Goal: Task Accomplishment & Management: Use online tool/utility

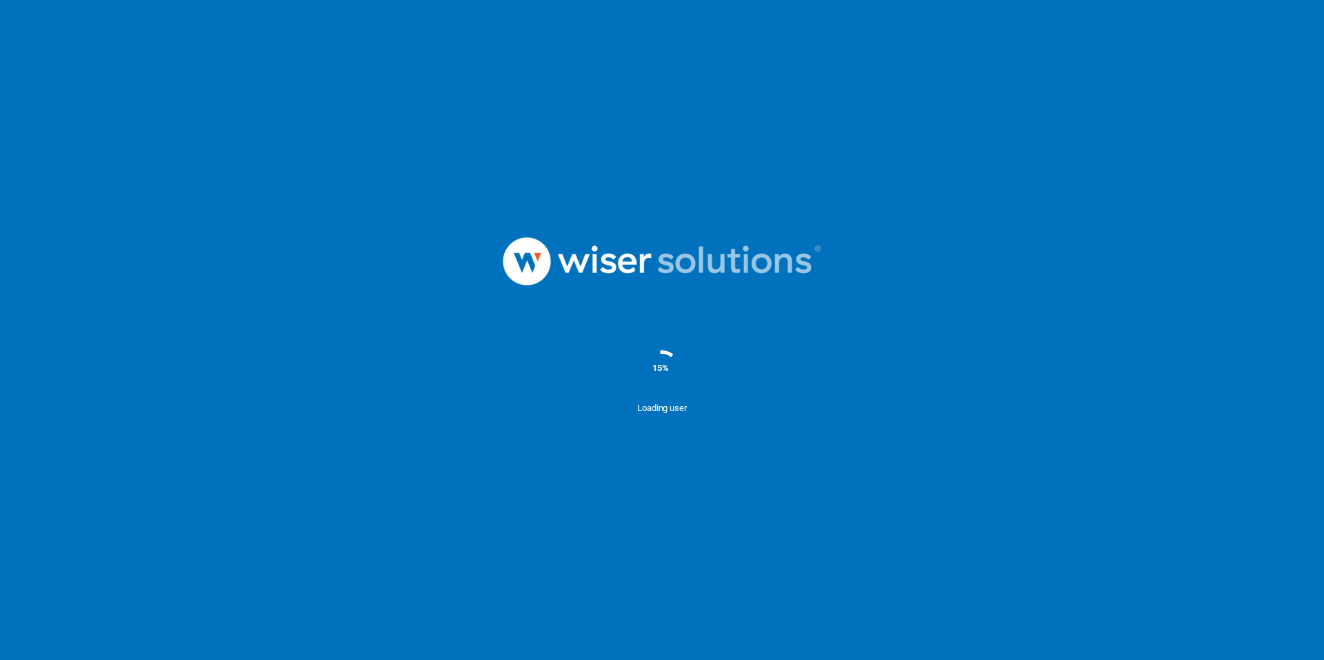
click at [289, 212] on div at bounding box center [662, 261] width 1324 height 143
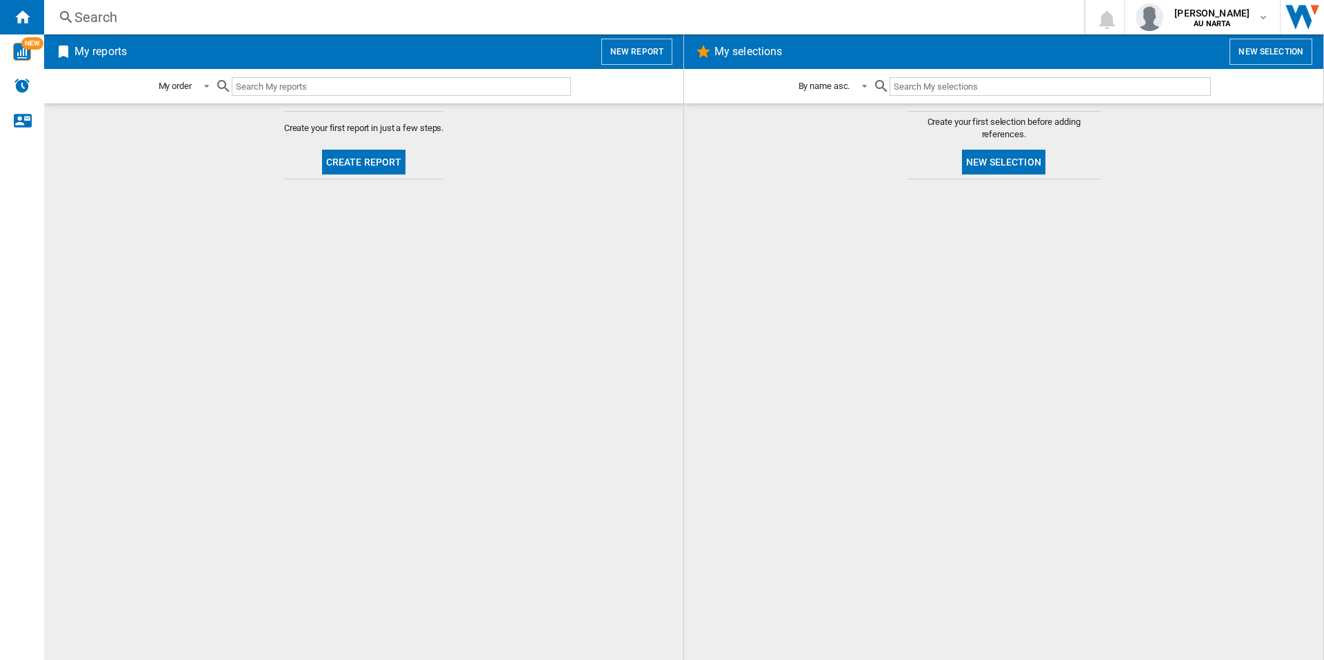
drag, startPoint x: 780, startPoint y: 177, endPoint x: 750, endPoint y: 175, distance: 29.8
click at [780, 177] on md-content "Create your first selection before adding references. New selection" at bounding box center [1003, 381] width 639 height 557
click at [624, 53] on button "New report" at bounding box center [637, 52] width 71 height 26
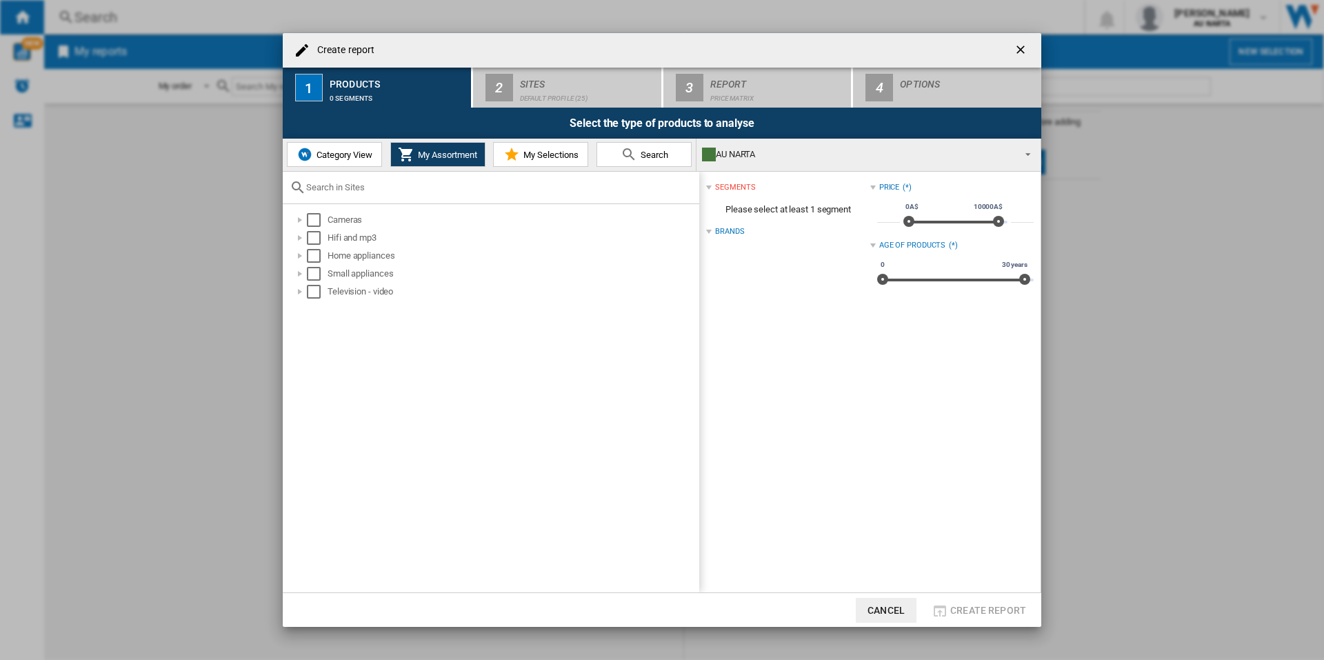
click at [331, 156] on span "Category View" at bounding box center [342, 155] width 59 height 10
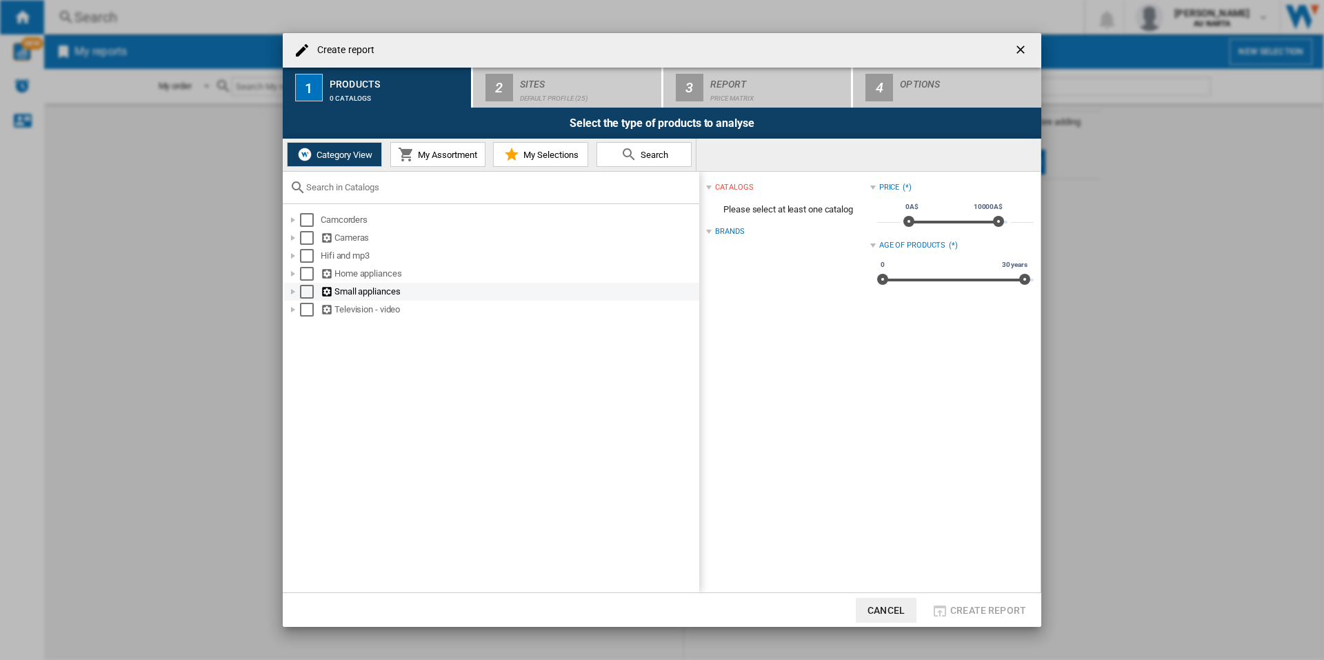
click at [295, 292] on div at bounding box center [293, 292] width 14 height 14
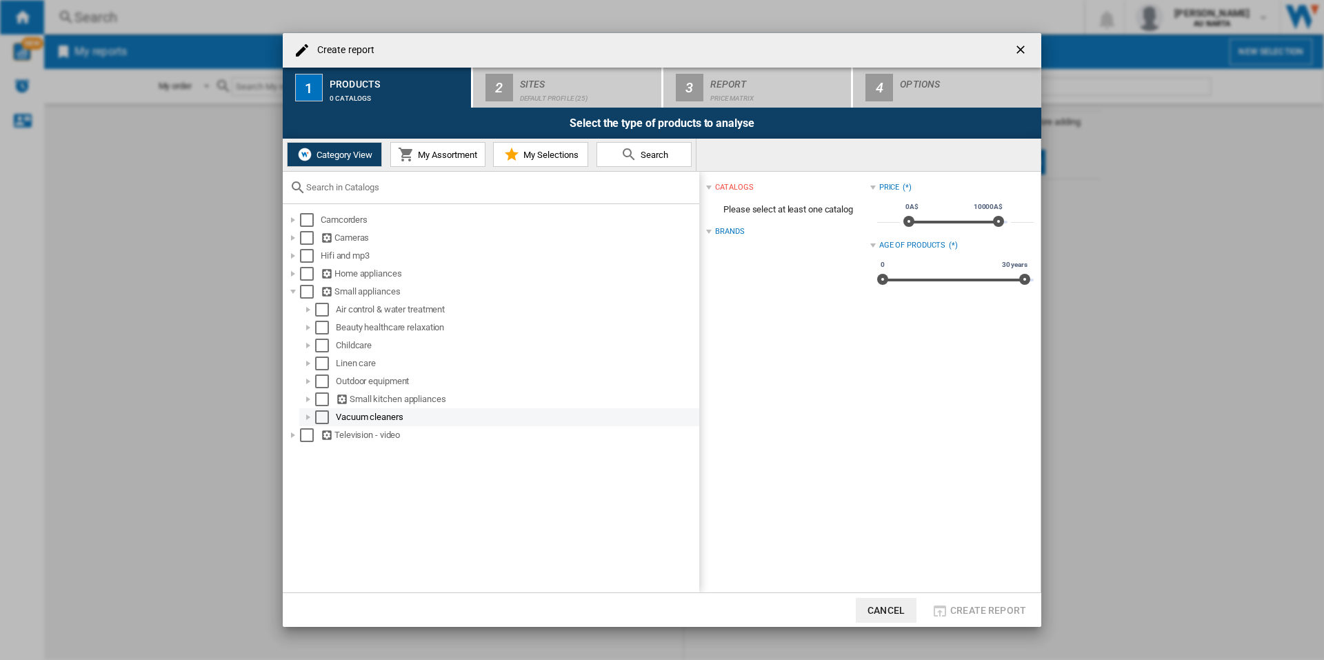
click at [302, 420] on div at bounding box center [308, 417] width 14 height 14
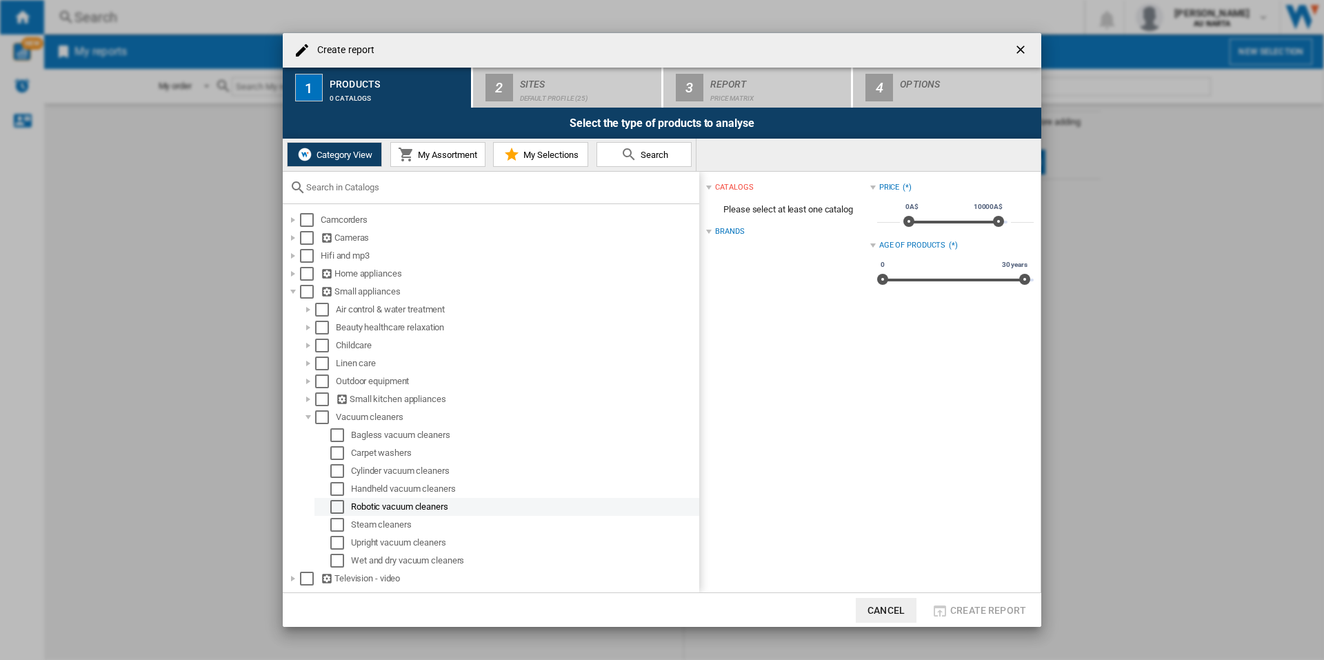
click at [337, 509] on div "Select" at bounding box center [337, 507] width 14 height 14
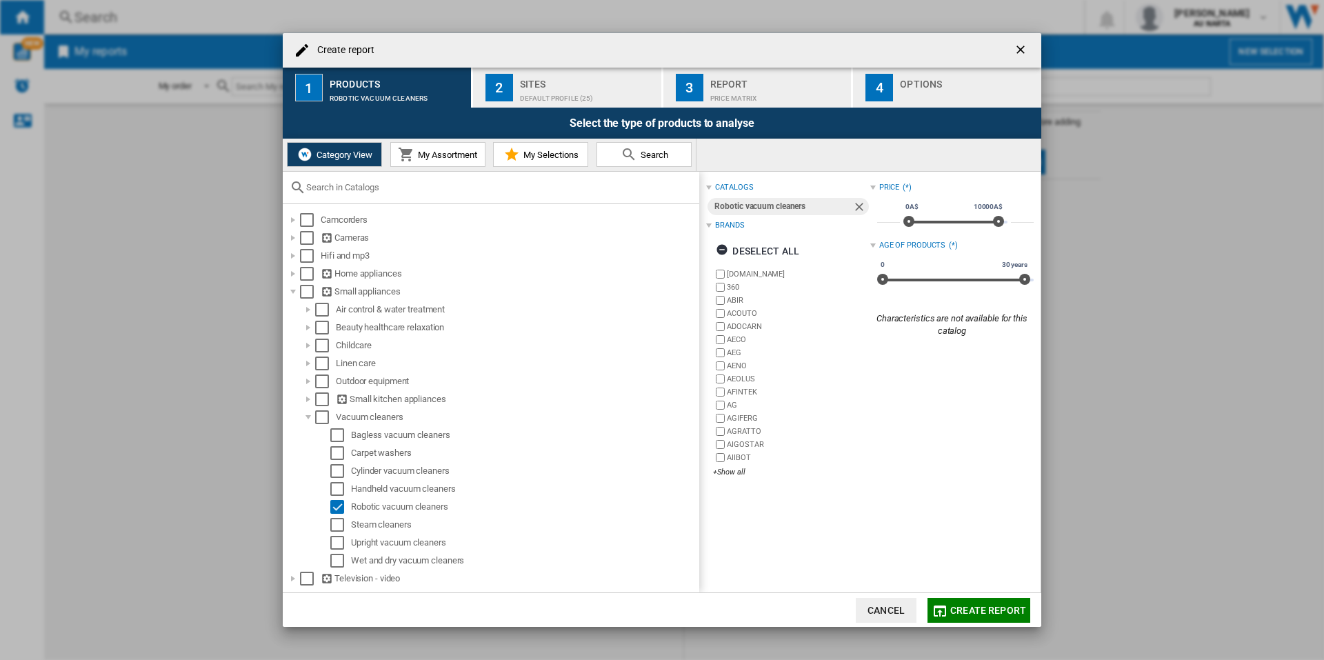
click at [722, 86] on div "Report" at bounding box center [779, 80] width 136 height 14
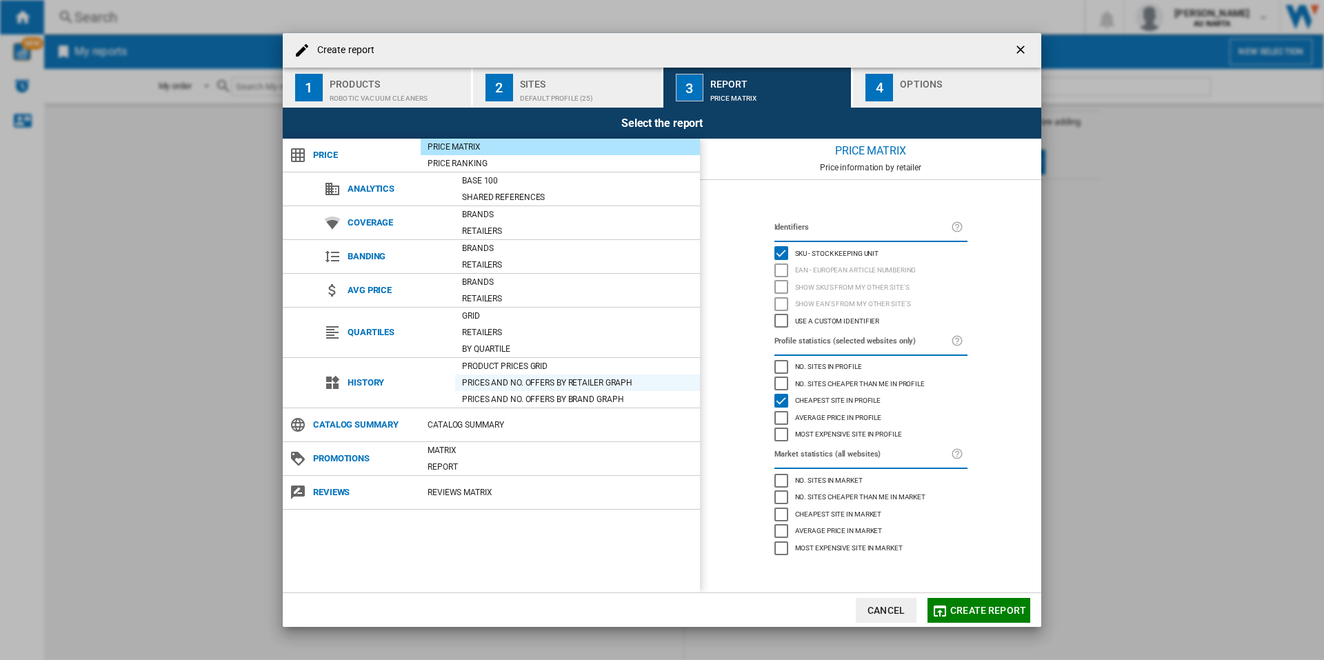
click at [565, 375] on div "Prices and No. offers by retailer graph" at bounding box center [577, 383] width 245 height 17
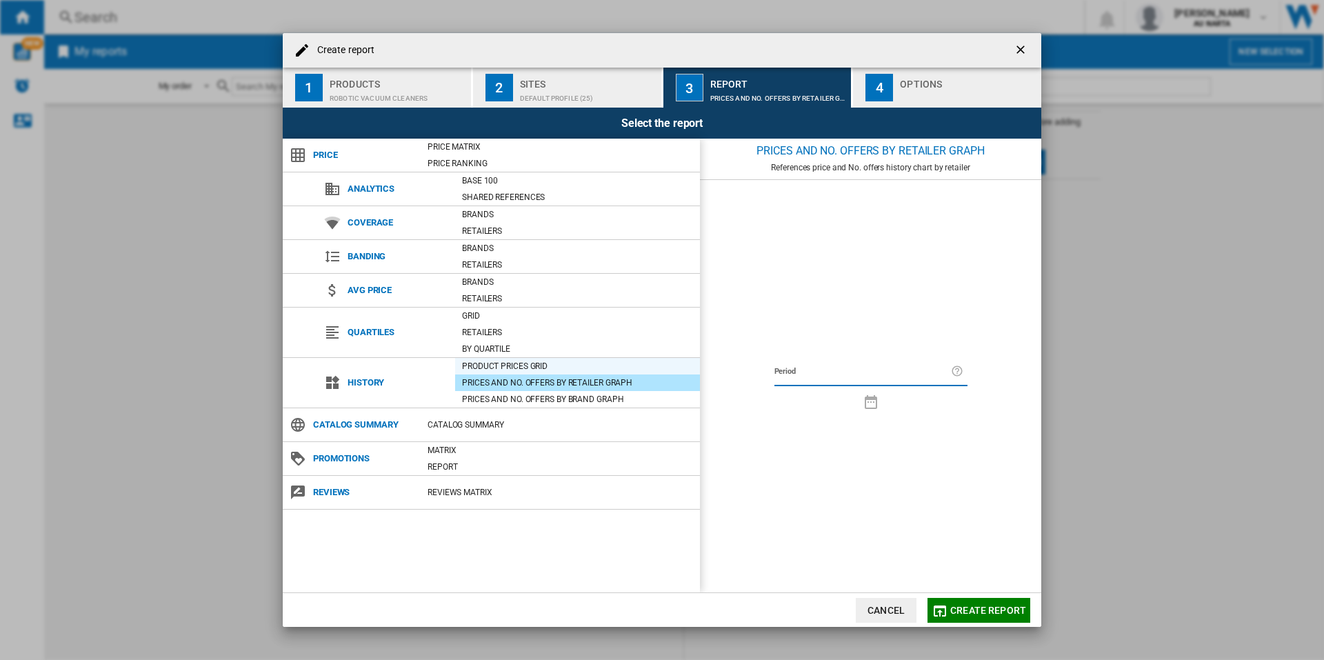
click at [558, 364] on div "Product prices grid" at bounding box center [577, 366] width 245 height 14
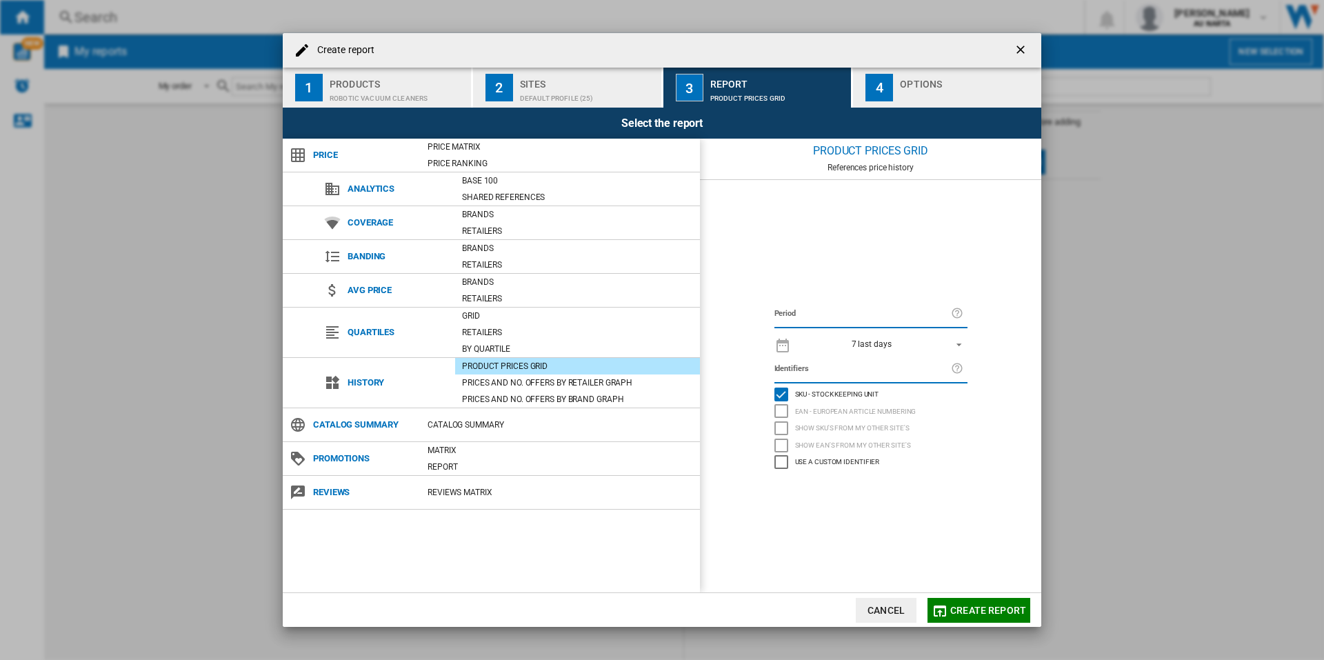
click at [891, 344] on span "7 last days" at bounding box center [872, 345] width 145 height 12
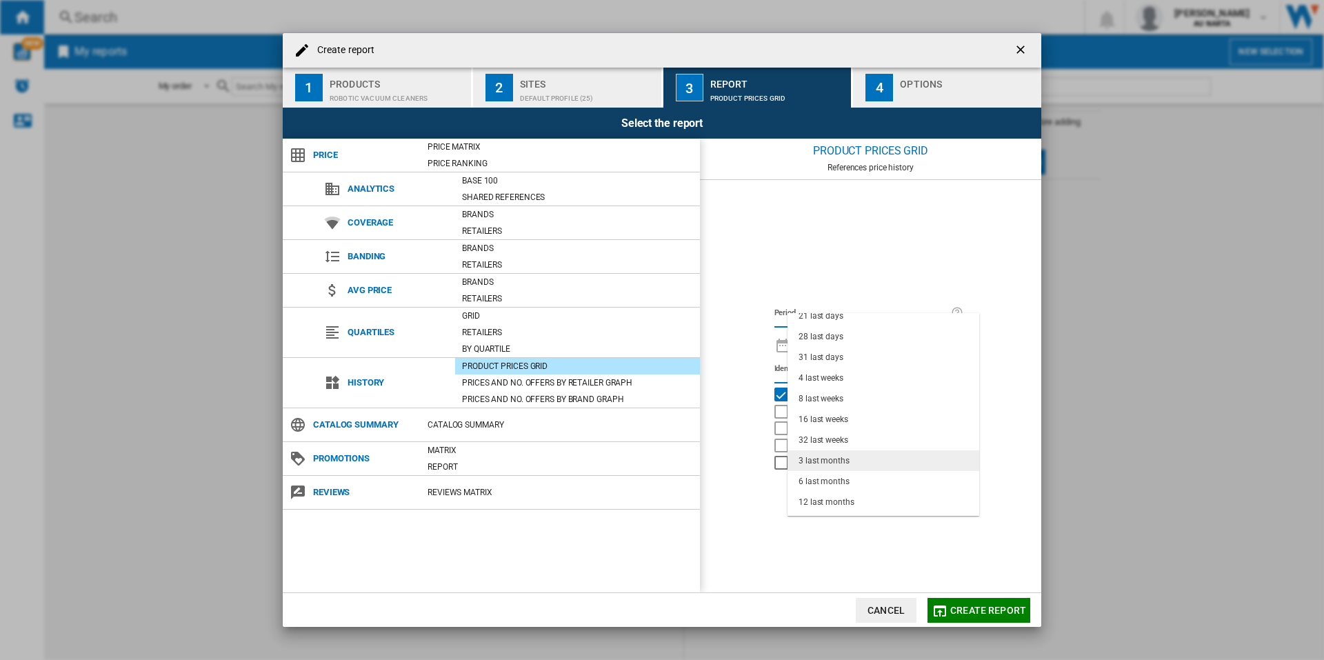
scroll to position [87, 0]
click at [877, 480] on md-option "12 last months" at bounding box center [884, 485] width 192 height 21
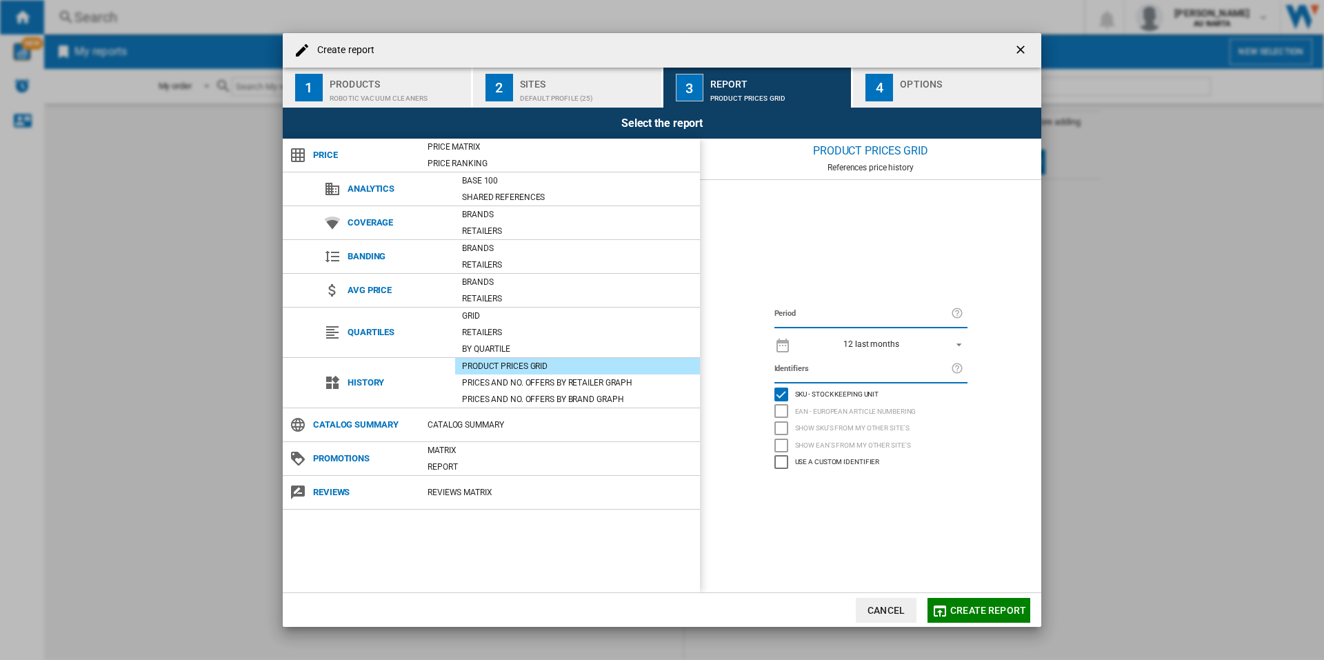
click at [853, 337] on md-select-value "12 last months" at bounding box center [883, 344] width 170 height 19
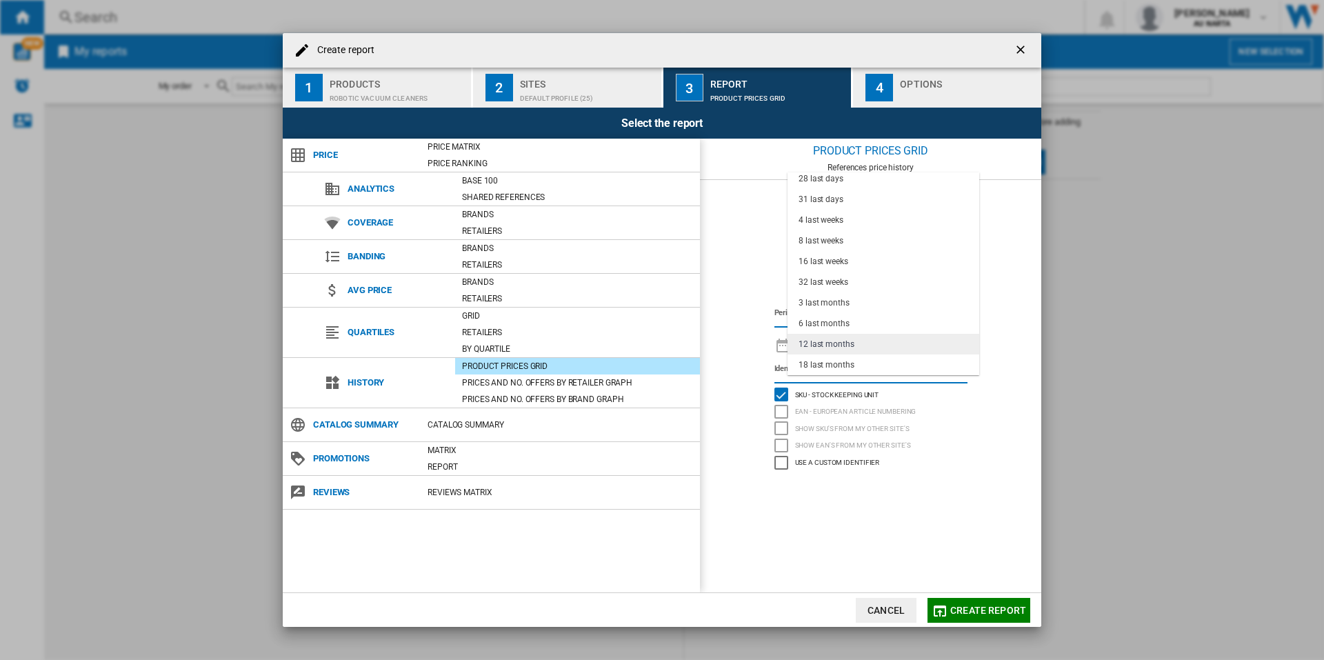
click at [849, 344] on div "12 last months" at bounding box center [827, 345] width 56 height 12
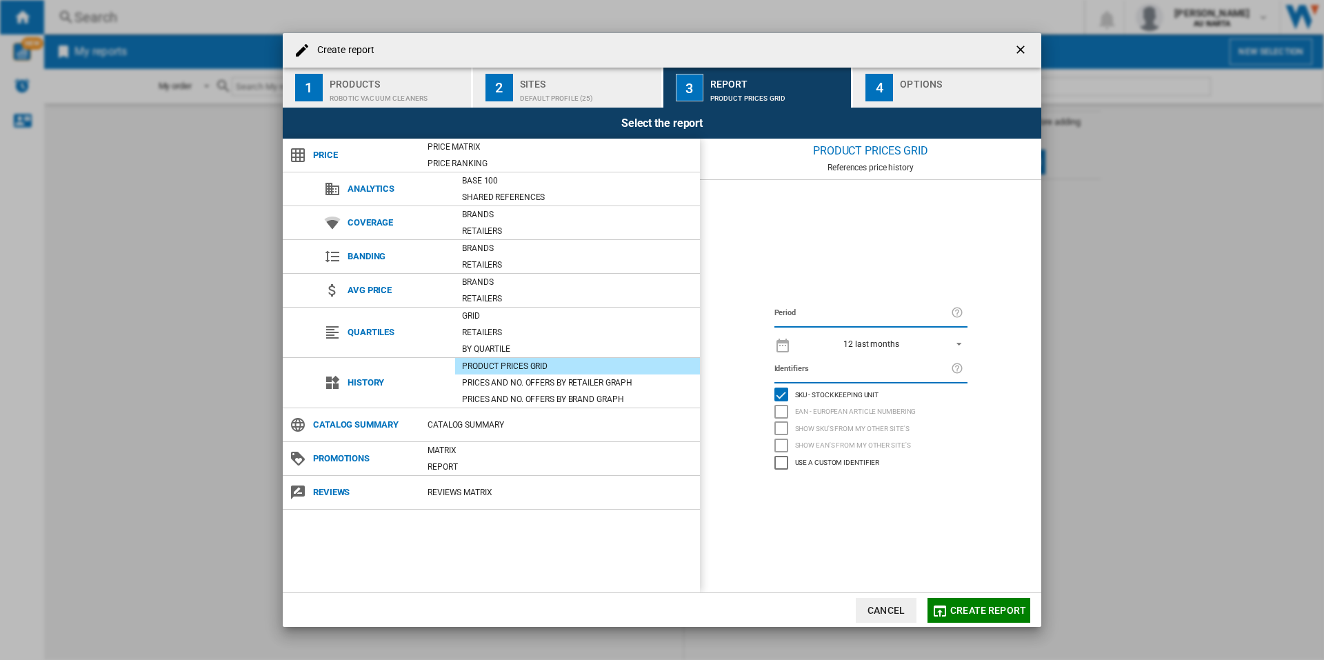
click at [969, 606] on span "Create report" at bounding box center [989, 610] width 76 height 11
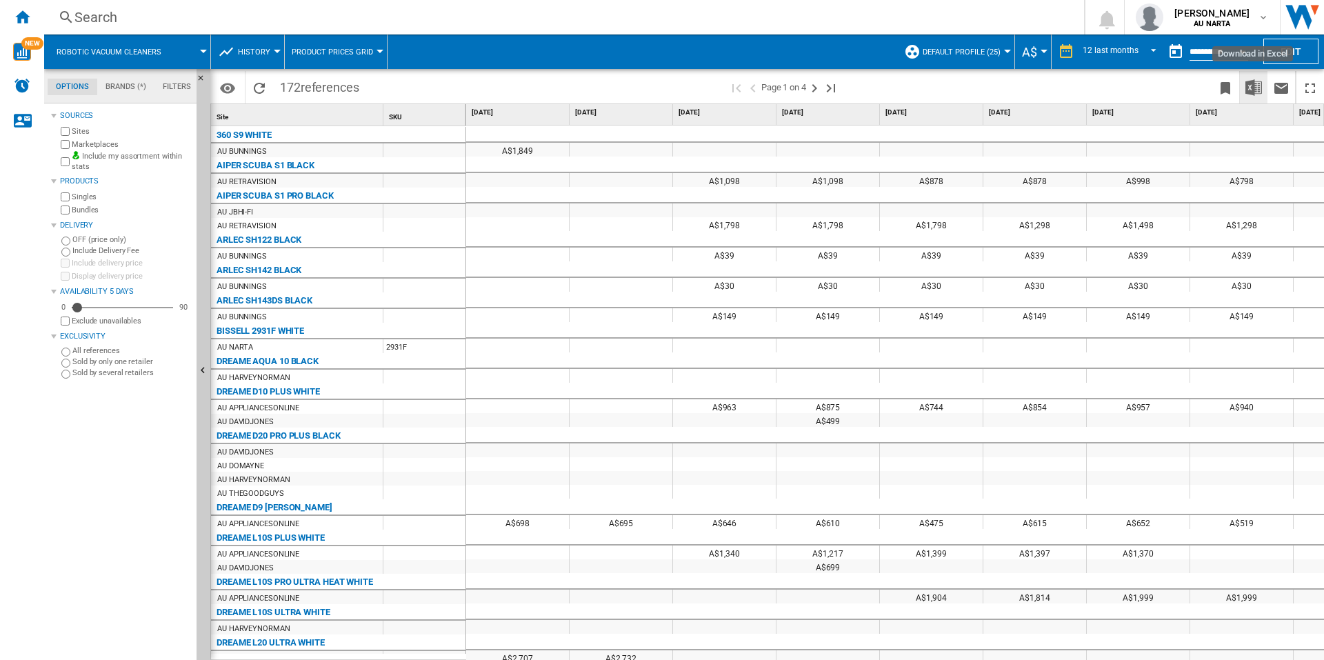
click at [1257, 88] on img "Download in Excel" at bounding box center [1254, 87] width 17 height 17
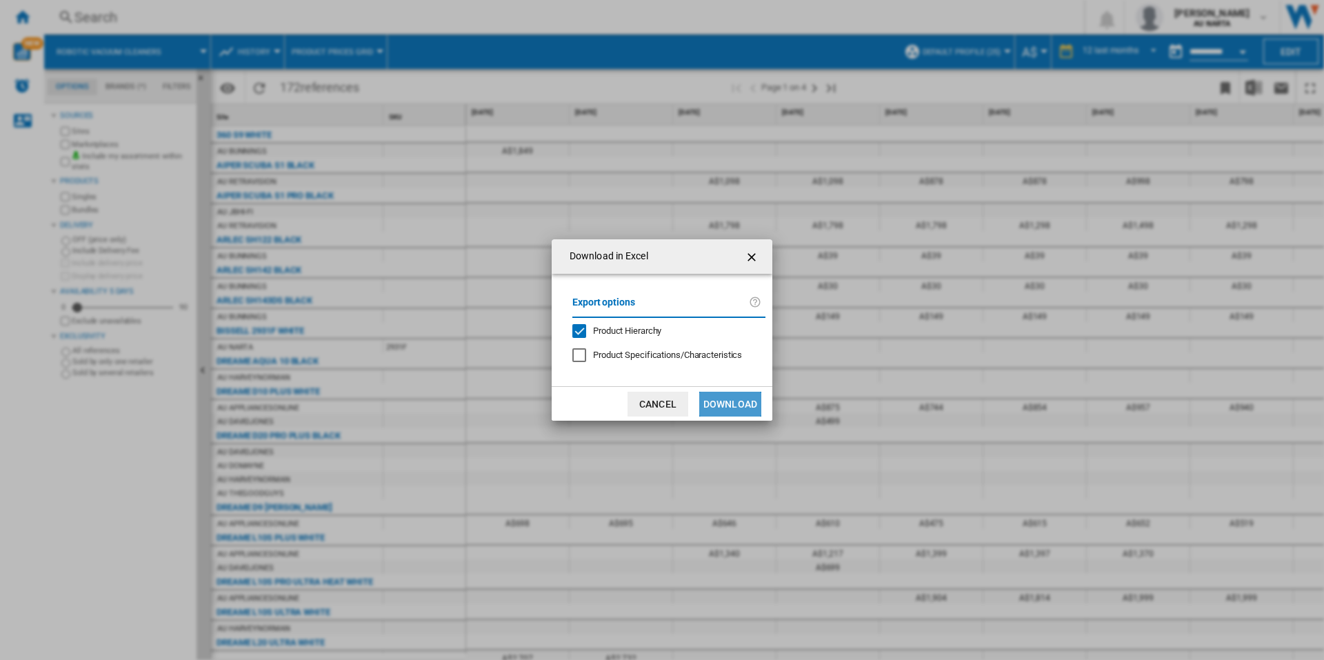
click at [726, 405] on button "Download" at bounding box center [730, 404] width 62 height 25
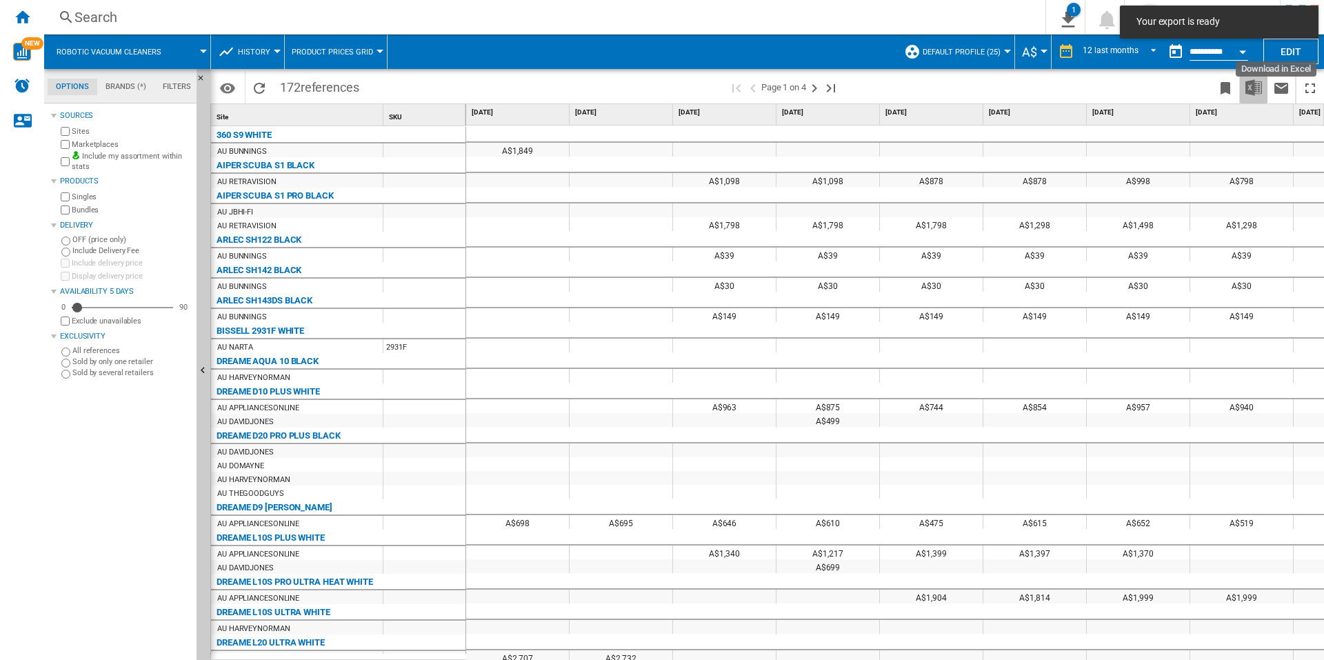
click at [1249, 87] on img "Download in Excel" at bounding box center [1254, 87] width 17 height 17
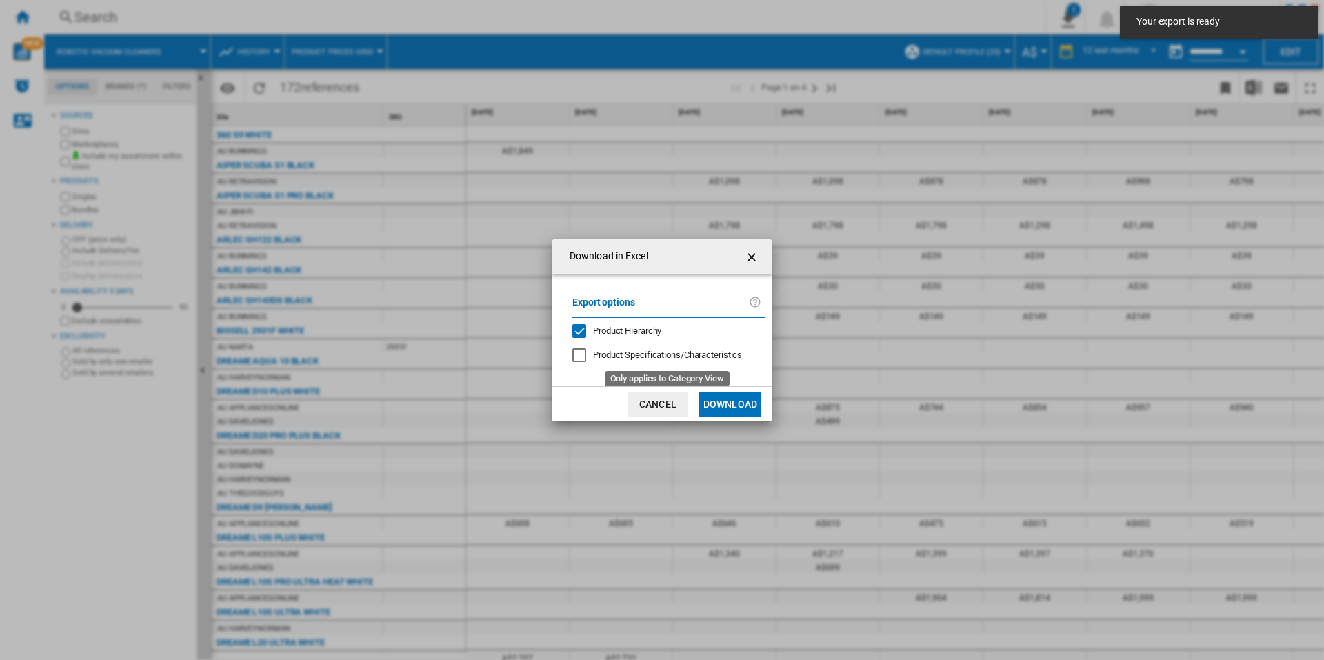
click at [666, 352] on span "Product Specifications/Characteristics" at bounding box center [667, 355] width 149 height 10
click at [727, 405] on button "Download" at bounding box center [730, 404] width 62 height 25
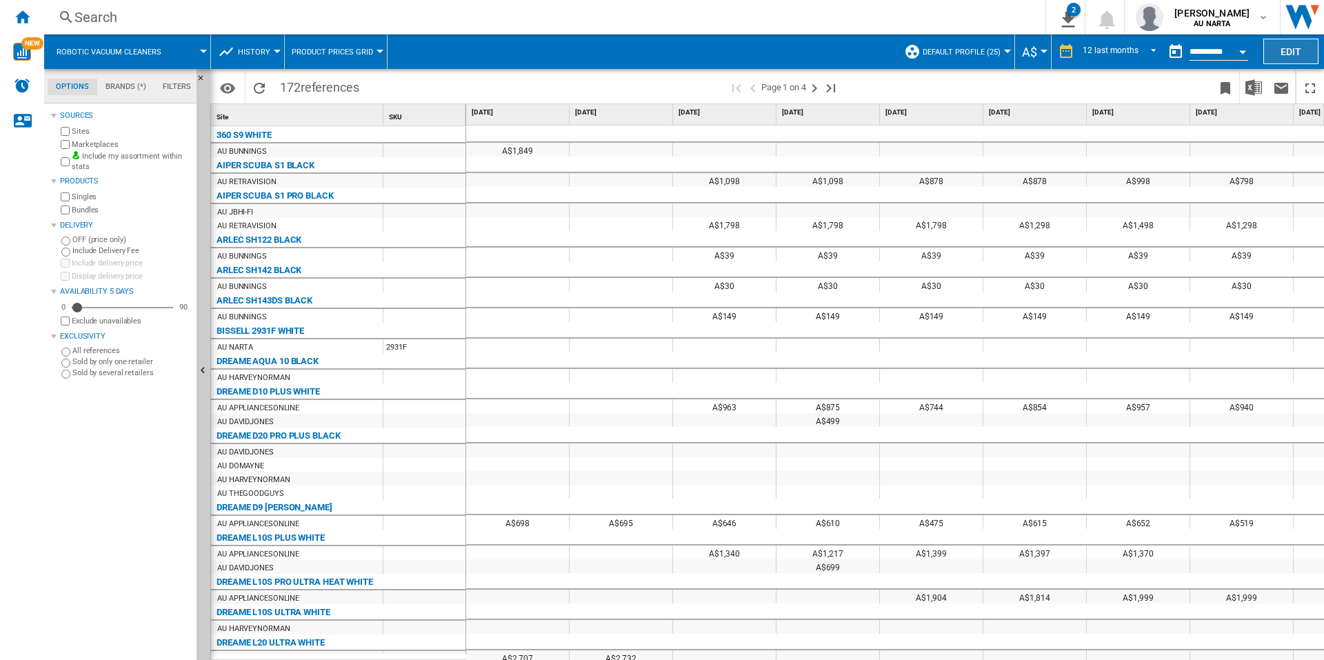
click at [1289, 54] on button "Edit" at bounding box center [1291, 52] width 55 height 26
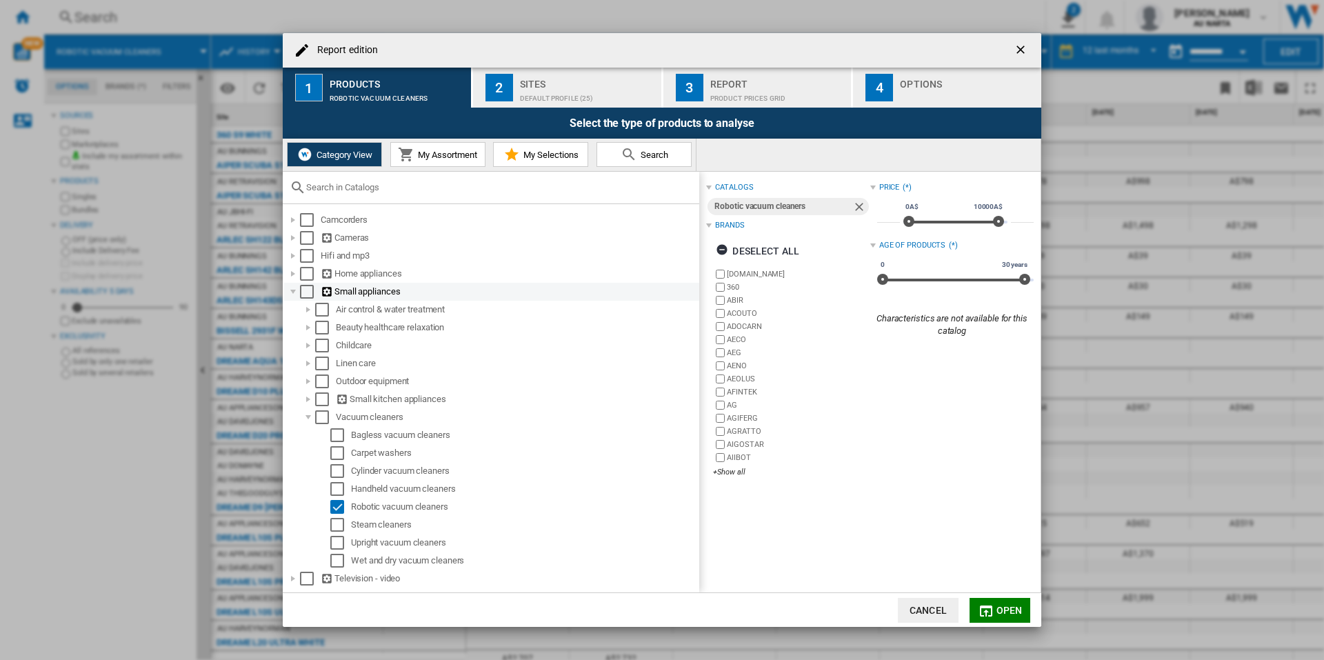
click at [301, 286] on div "Select" at bounding box center [307, 292] width 14 height 14
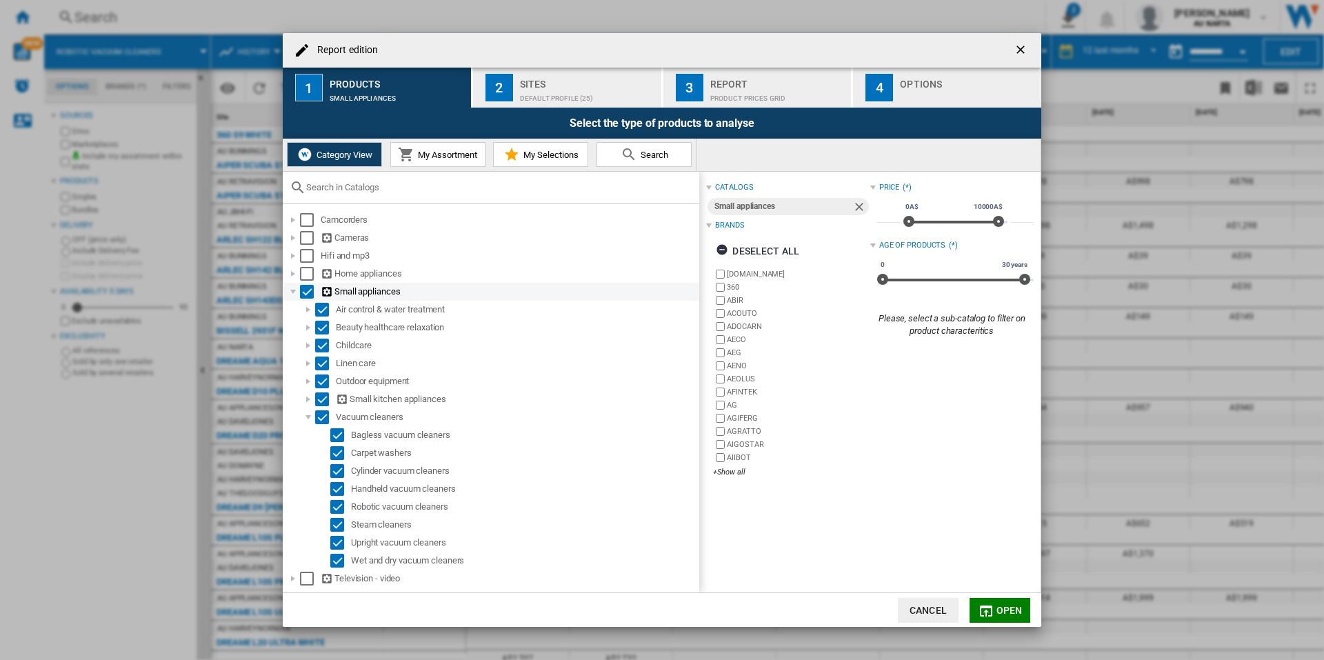
click at [301, 286] on div "Select" at bounding box center [307, 292] width 14 height 14
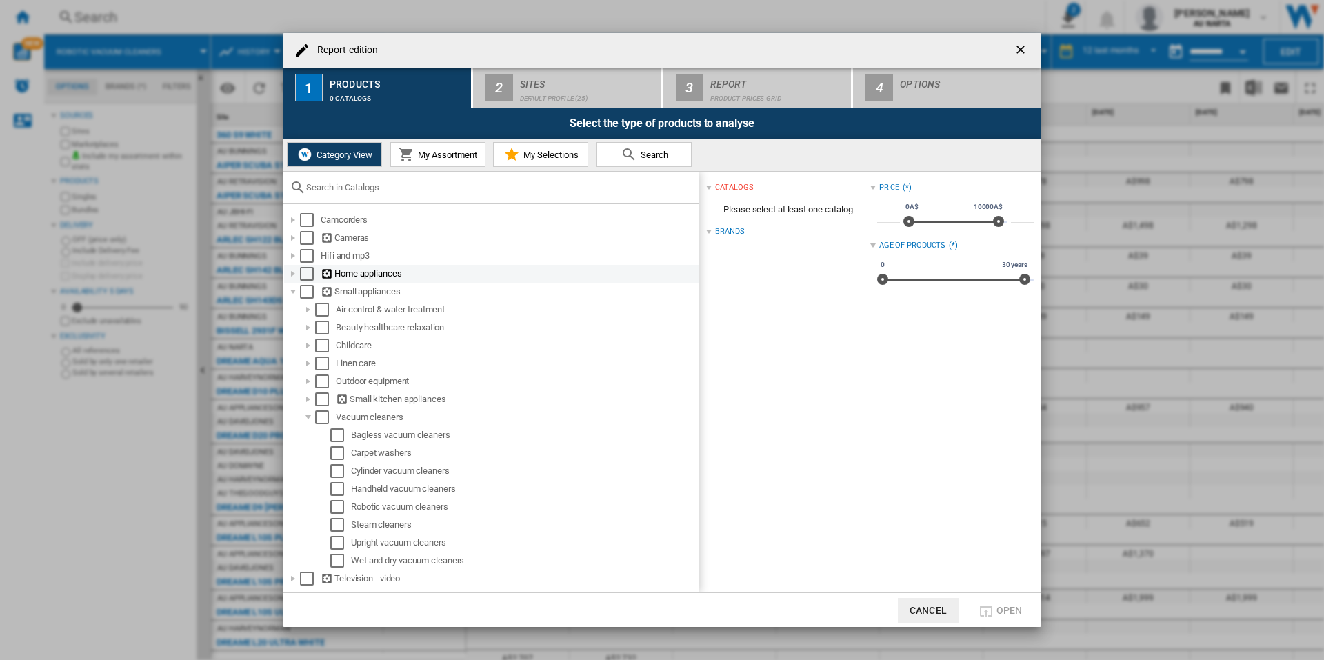
click at [290, 272] on div "Report edition ..." at bounding box center [293, 274] width 14 height 14
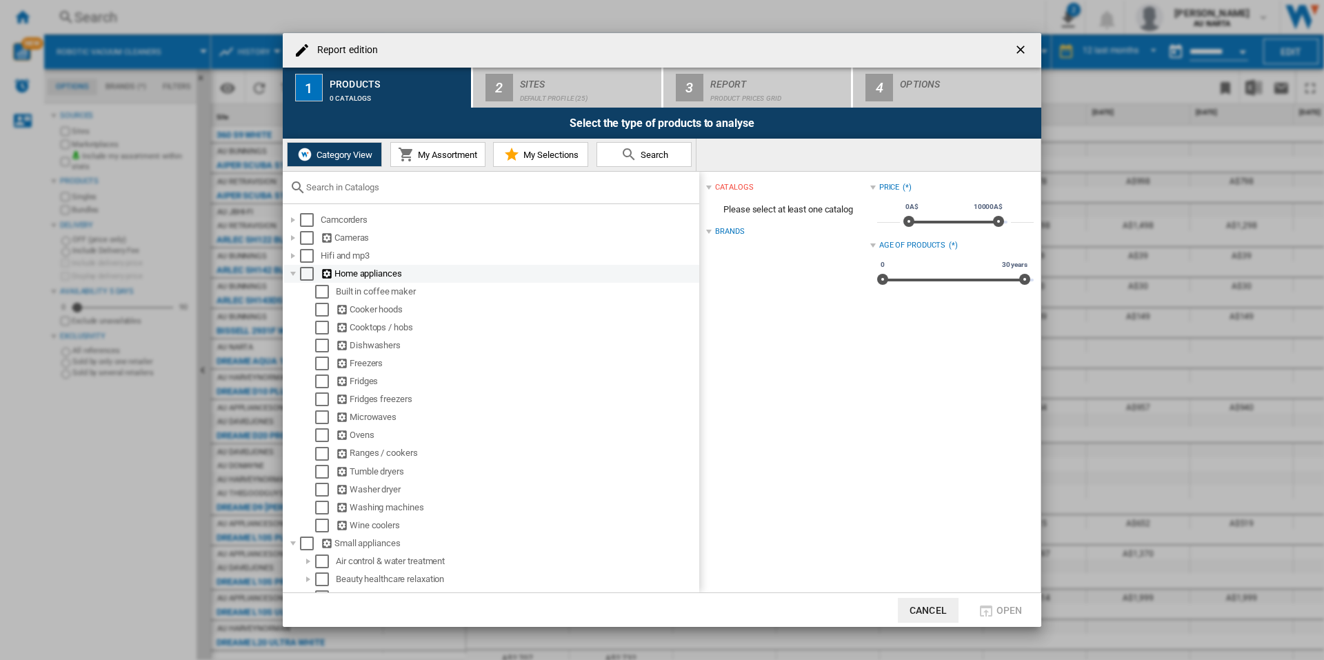
click at [308, 273] on div "Select" at bounding box center [307, 274] width 14 height 14
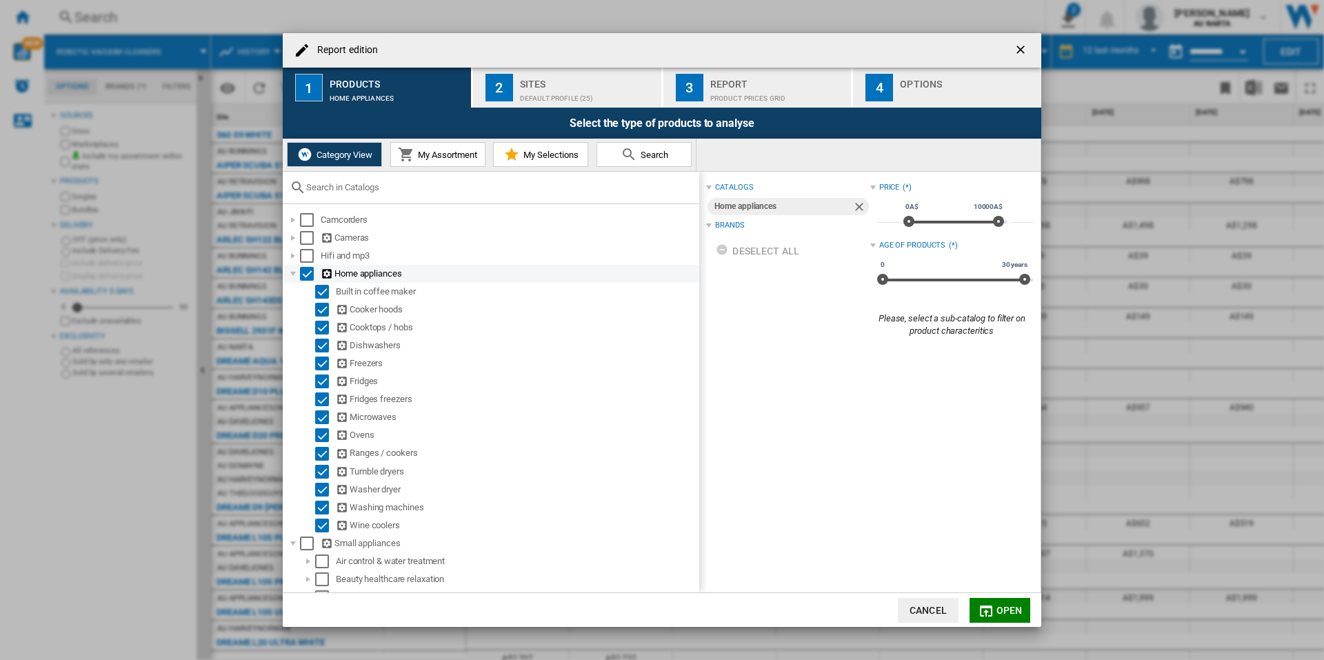
click at [308, 273] on div "Select" at bounding box center [307, 274] width 14 height 14
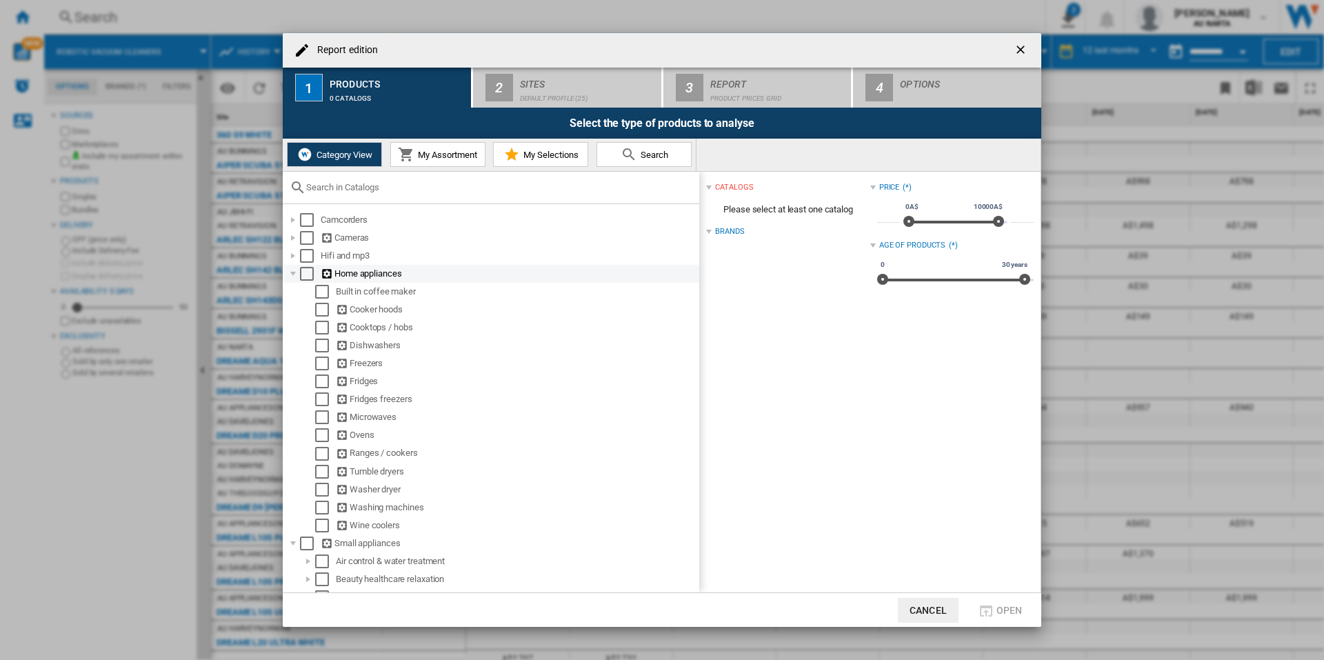
click at [303, 276] on div "Select" at bounding box center [307, 274] width 14 height 14
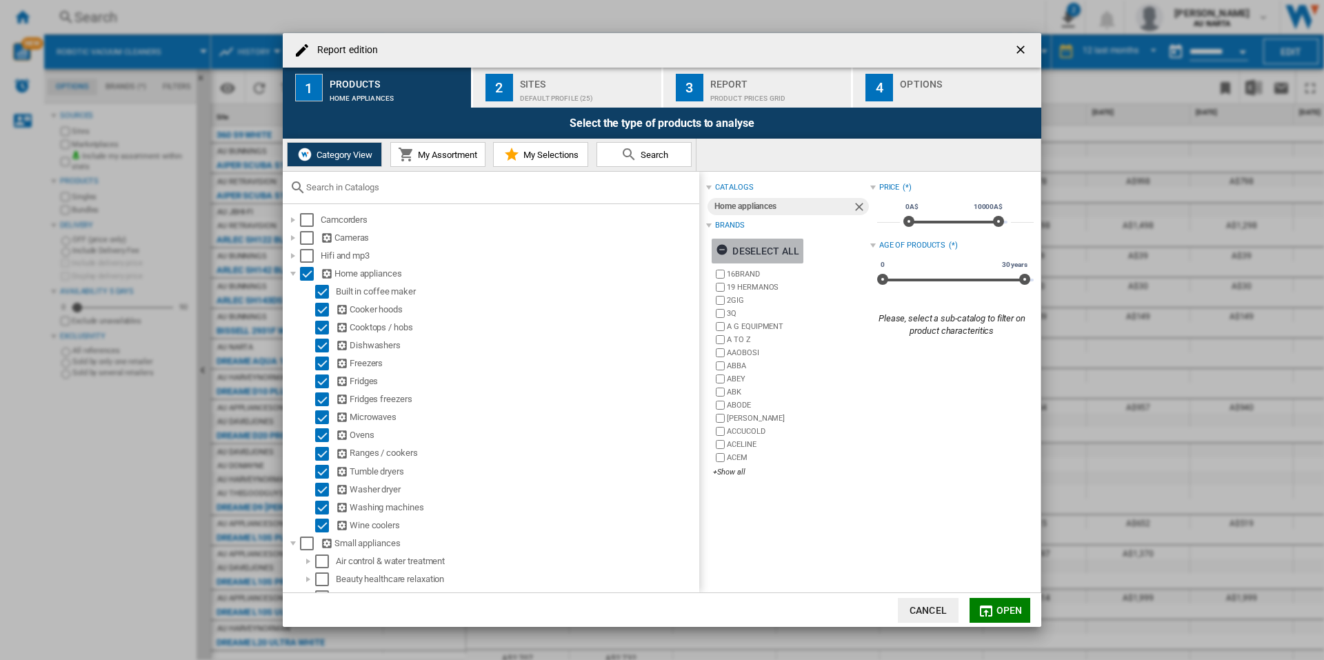
click at [755, 253] on div "Deselect all" at bounding box center [757, 251] width 83 height 25
click at [730, 475] on div "+Show all" at bounding box center [791, 472] width 157 height 10
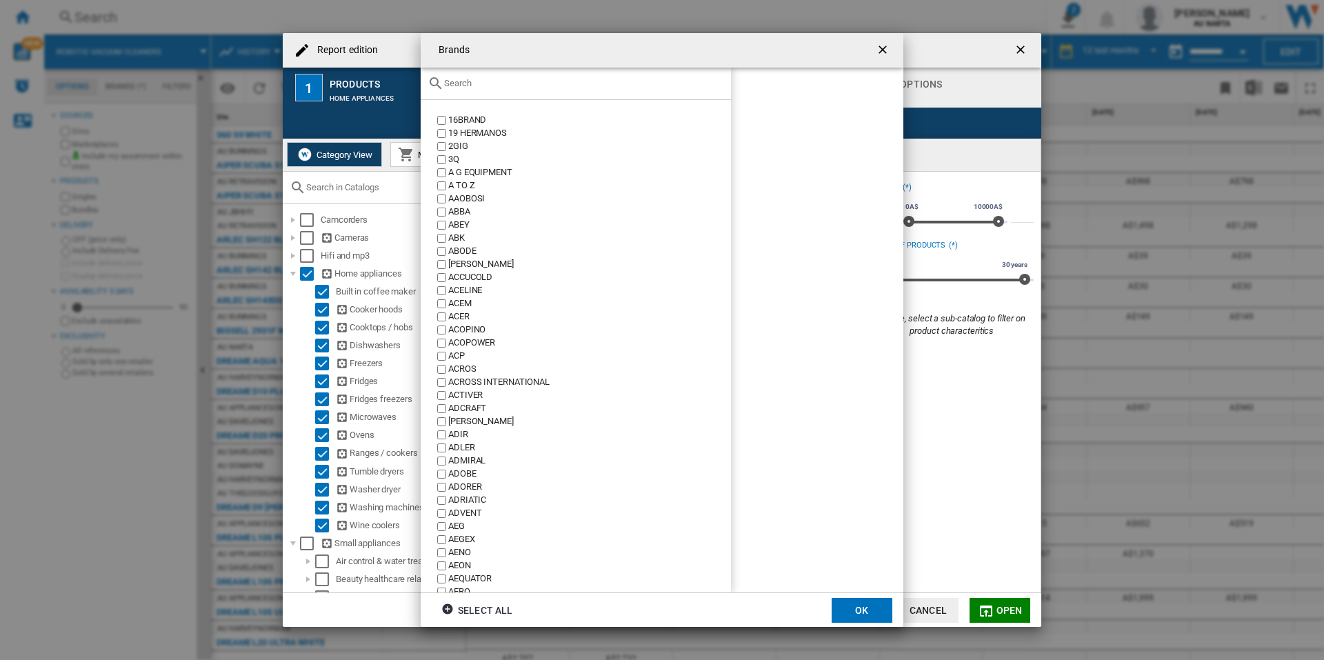
click at [522, 90] on div at bounding box center [576, 84] width 310 height 32
click at [493, 81] on input "text" at bounding box center [584, 83] width 280 height 10
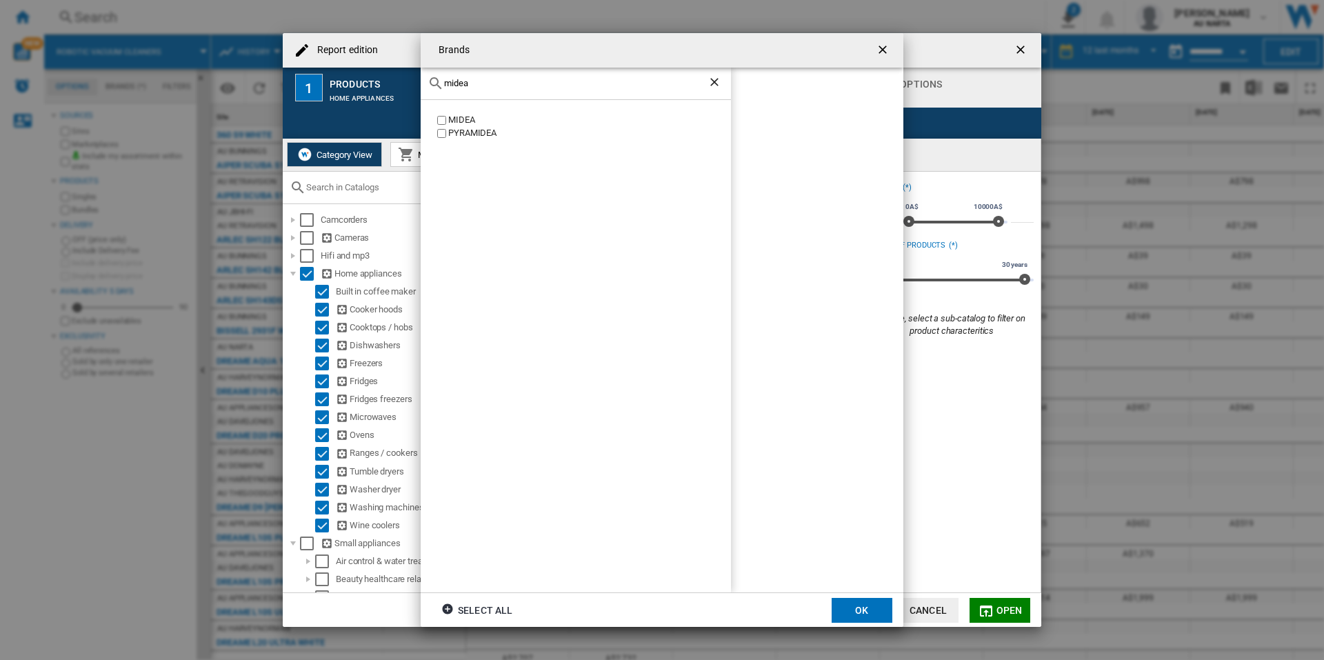
type input "midea"
click at [866, 606] on button "OK" at bounding box center [862, 610] width 61 height 25
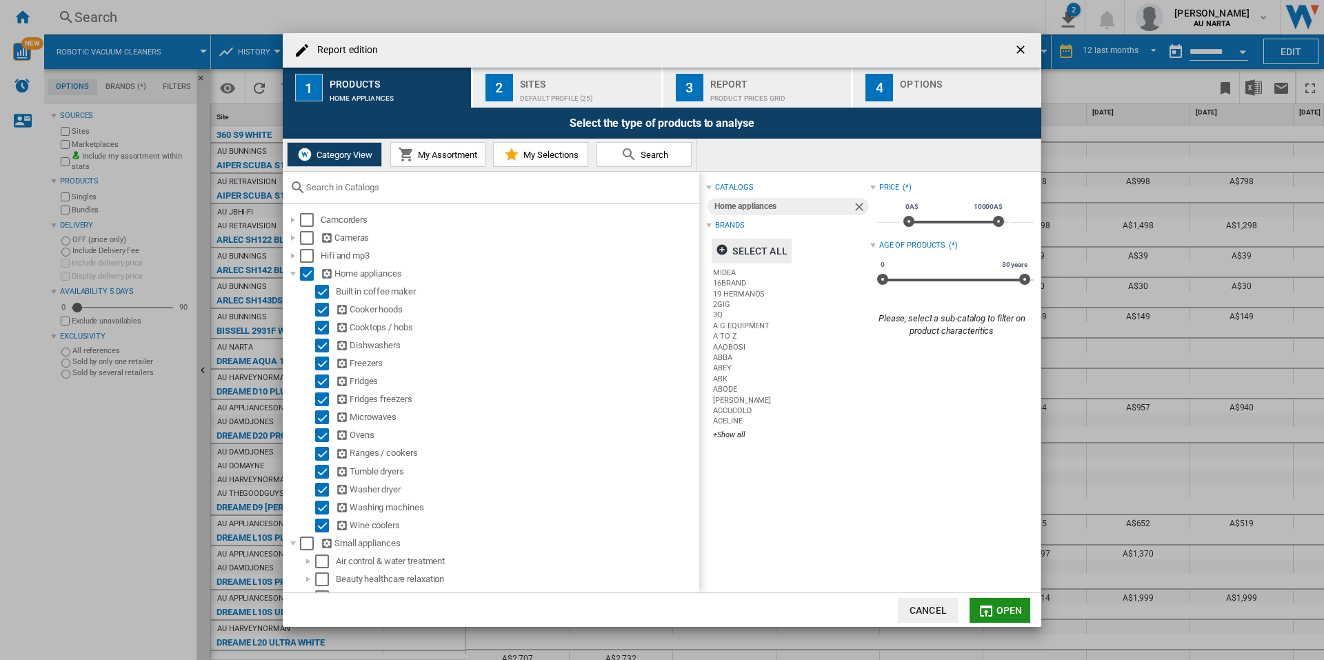
click at [995, 606] on button "Open" at bounding box center [1000, 610] width 61 height 25
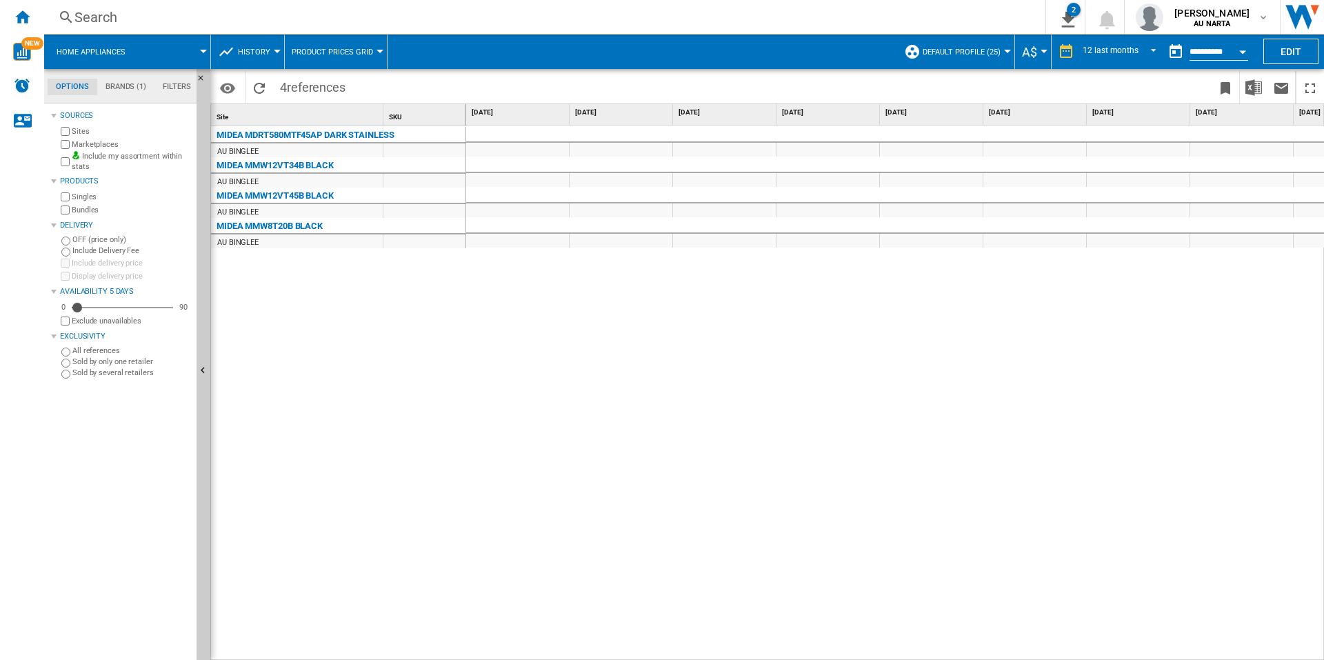
scroll to position [0, 486]
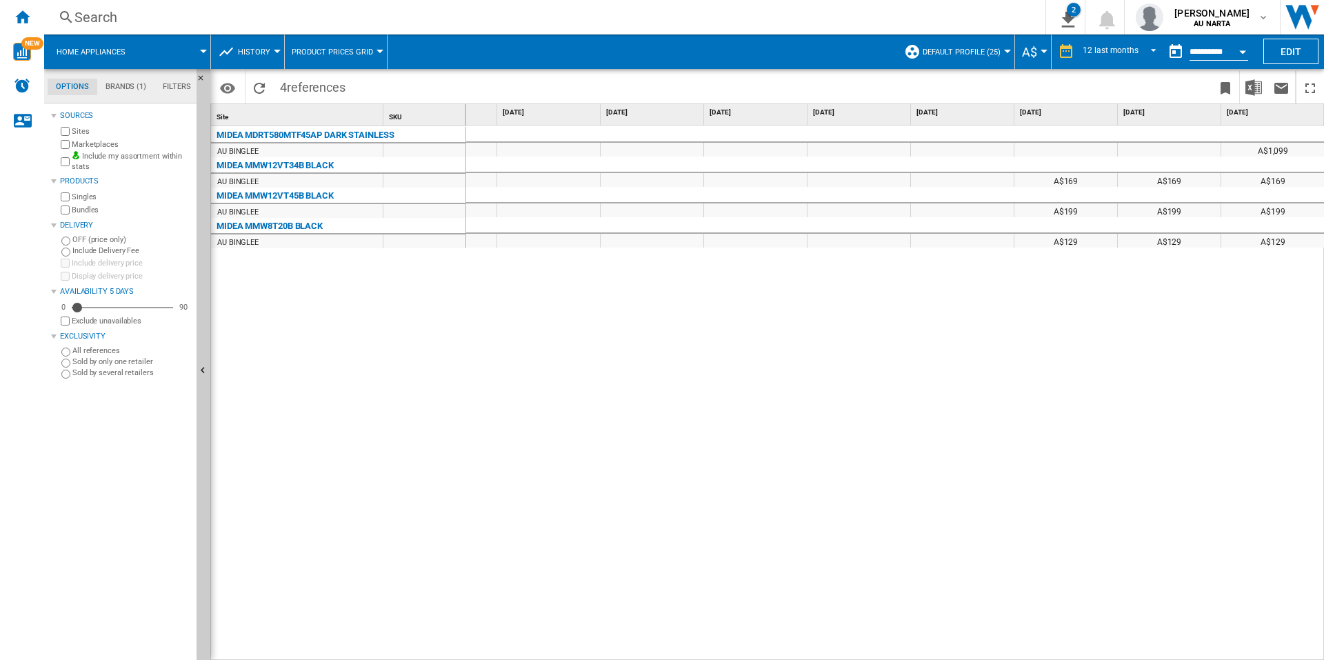
drag, startPoint x: 573, startPoint y: 334, endPoint x: 1026, endPoint y: 313, distance: 453.7
drag, startPoint x: 1135, startPoint y: 304, endPoint x: 1118, endPoint y: 300, distance: 16.9
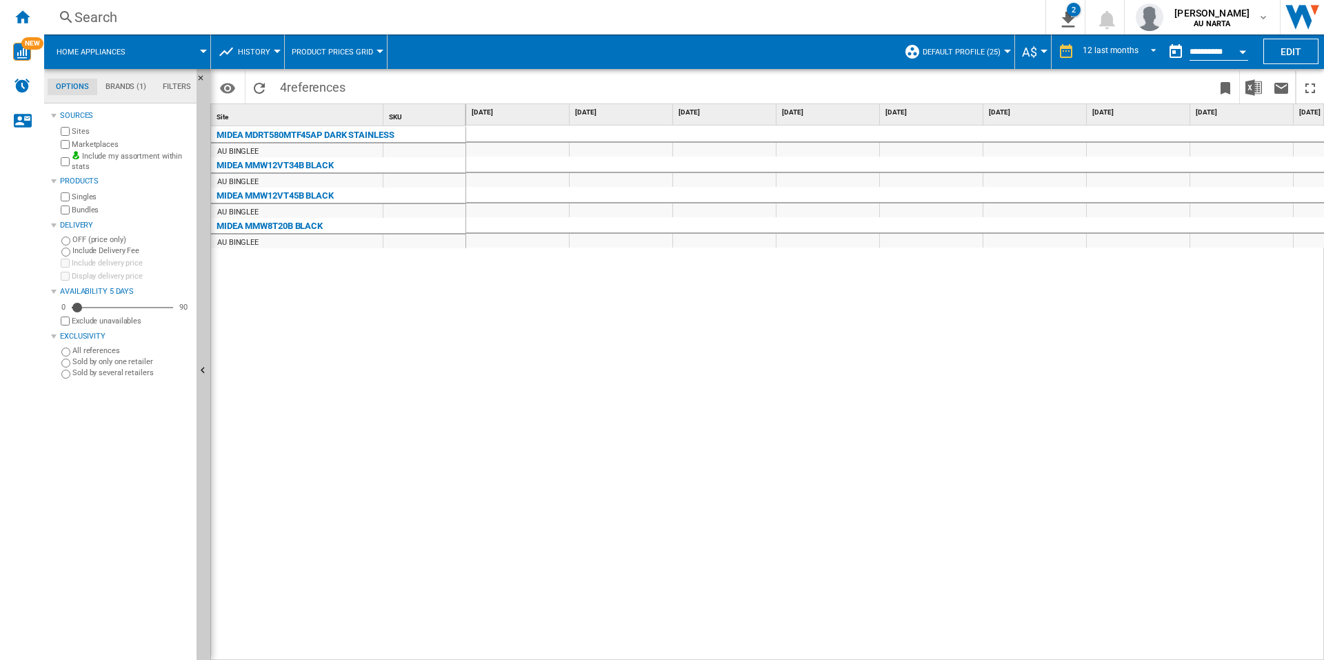
drag, startPoint x: 923, startPoint y: 314, endPoint x: 1094, endPoint y: 57, distance: 309.0
click at [1142, 53] on span "REPORTS.WIZARD.STEPS.REPORT.STEPS.REPORT_OPTIONS.PERIOD: 12 last months" at bounding box center [1150, 50] width 17 height 12
click at [1119, 123] on div "31 last days" at bounding box center [1104, 119] width 45 height 12
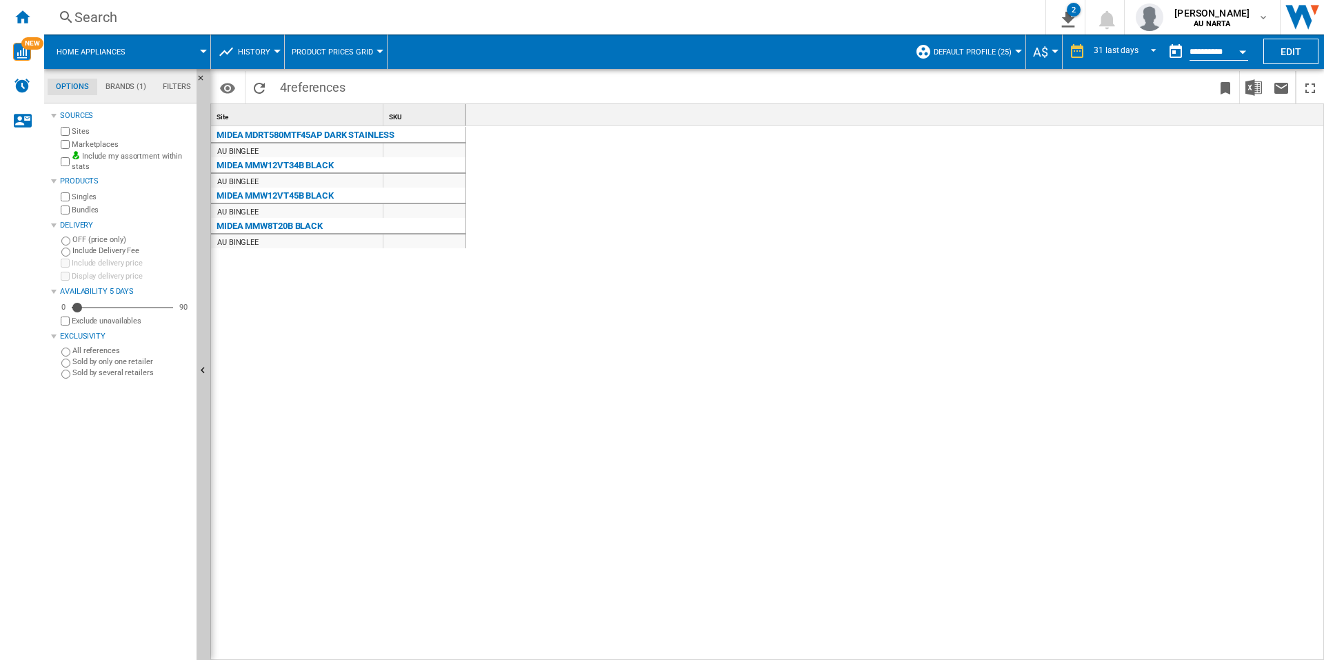
scroll to position [0, 2452]
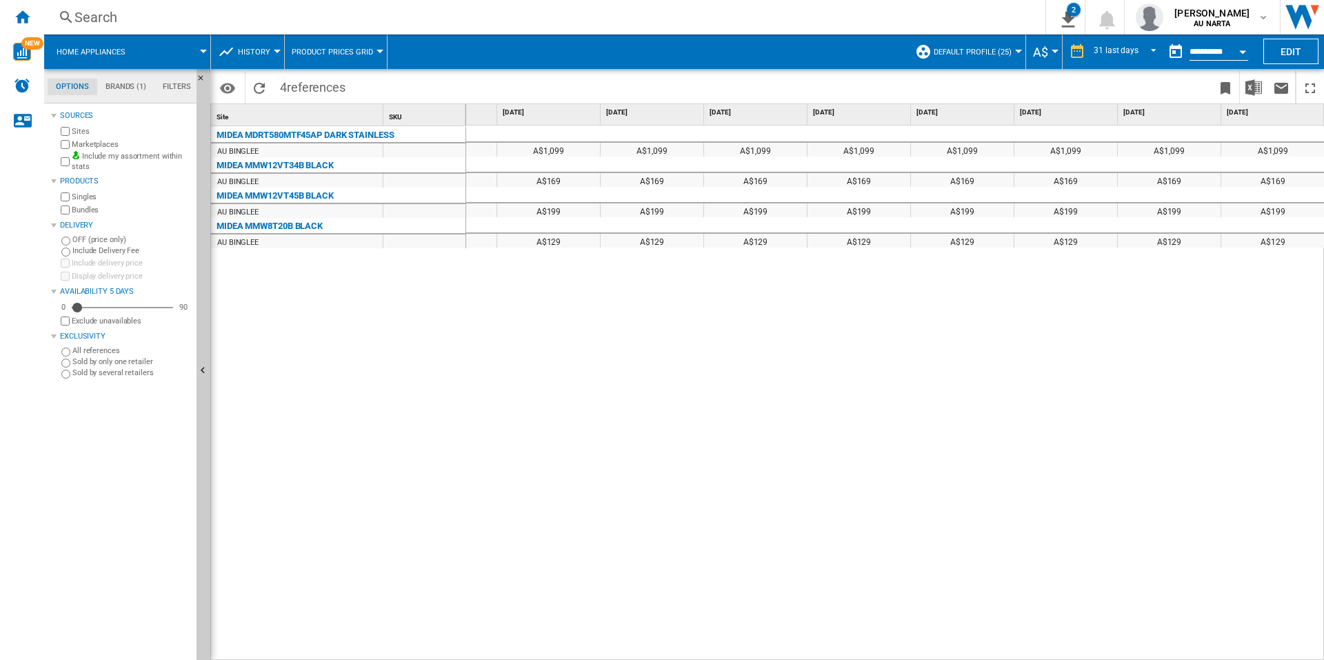
drag, startPoint x: 742, startPoint y: 344, endPoint x: 1134, endPoint y: 341, distance: 392.5
drag, startPoint x: 1018, startPoint y: 340, endPoint x: 1145, endPoint y: 84, distance: 285.7
click at [1135, 413] on div "A$1,099 A$1,099 A$1,099 A$1,099 A$1,099 A$1,099 A$1,099 A$1,099 A$1,099 A$1,099…" at bounding box center [895, 393] width 859 height 535
drag, startPoint x: 1085, startPoint y: 373, endPoint x: 1127, endPoint y: 174, distance: 203.6
click at [1085, 373] on div "A$1,099 A$1,099 A$1,099 A$1,099 A$1,099 A$1,099 A$1,099 A$1,099 A$1,099 A$1,099…" at bounding box center [895, 393] width 859 height 535
